Goal: Communication & Community: Answer question/provide support

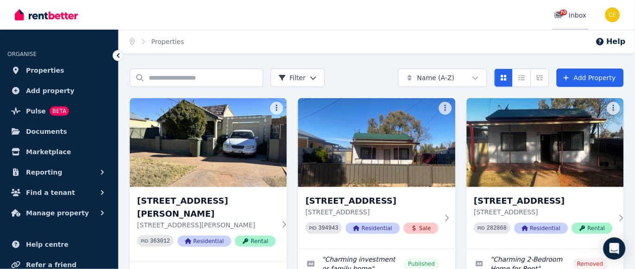
click at [564, 12] on span "70" at bounding box center [563, 13] width 7 height 6
click at [562, 13] on span "70" at bounding box center [563, 13] width 7 height 6
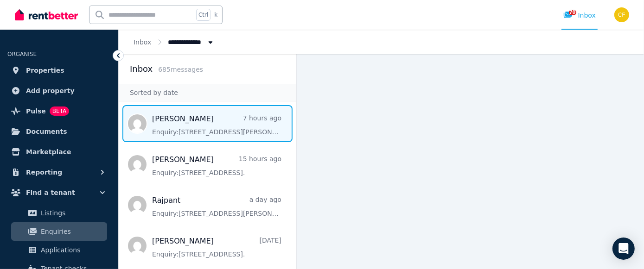
click at [210, 125] on span "Message list" at bounding box center [208, 123] width 178 height 37
